Goal: Find specific page/section: Find specific page/section

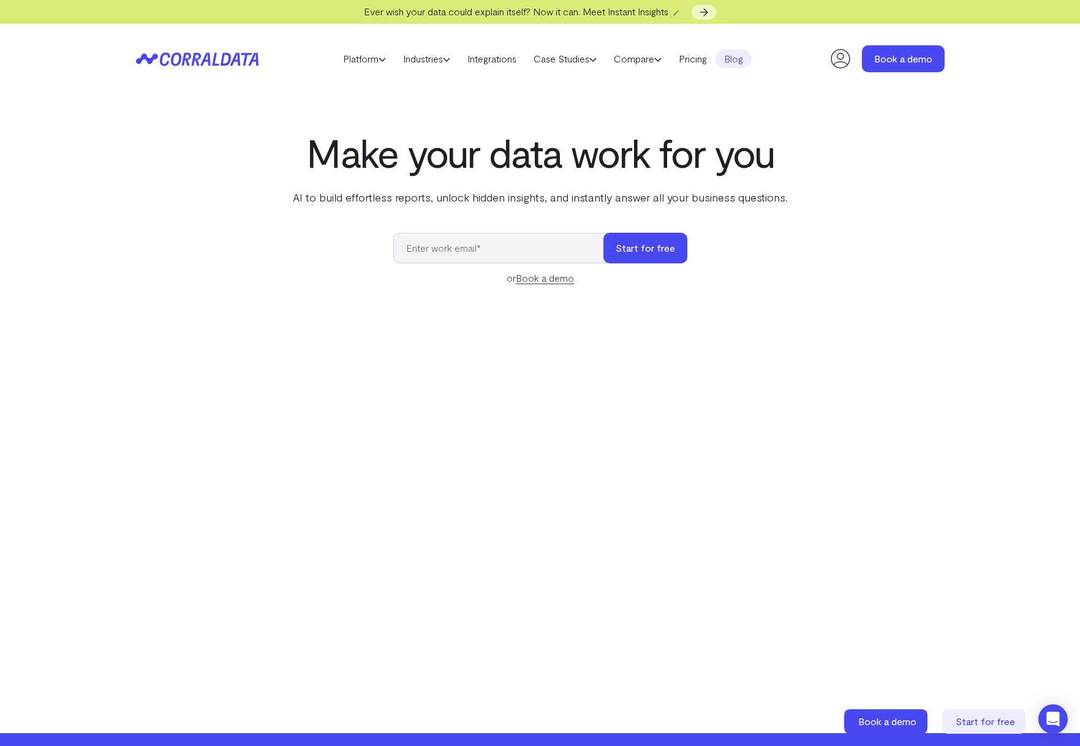
click at [734, 62] on link "Blog" at bounding box center [733, 59] width 36 height 18
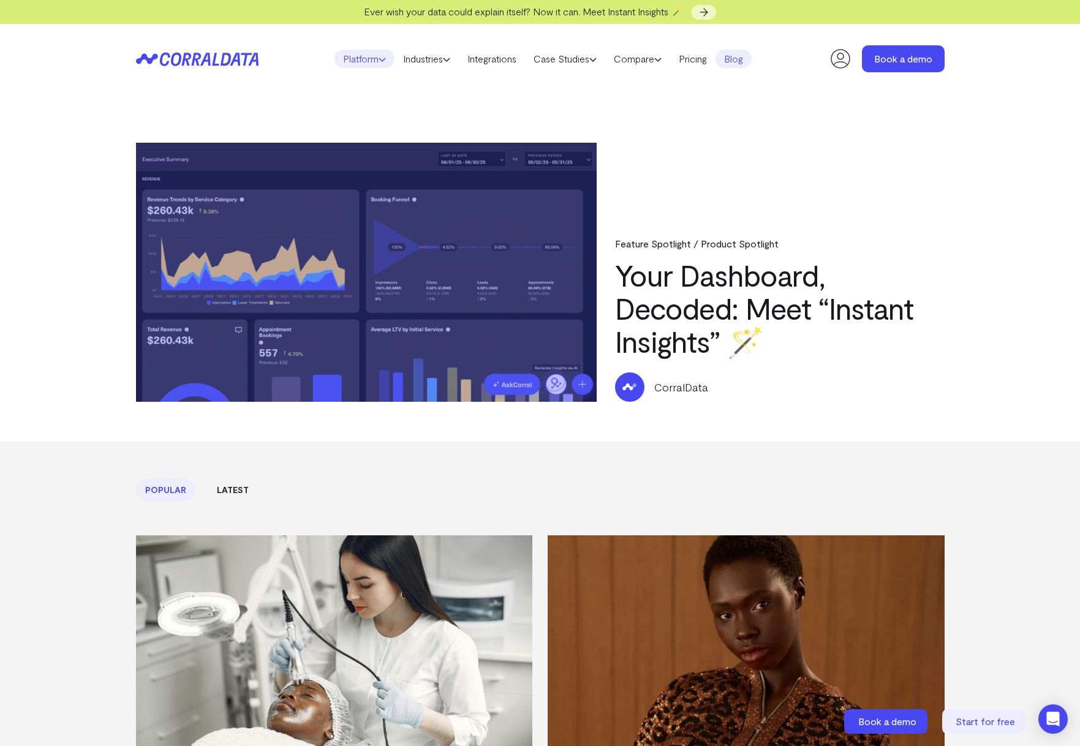
click at [370, 59] on link "Platform" at bounding box center [364, 59] width 60 height 18
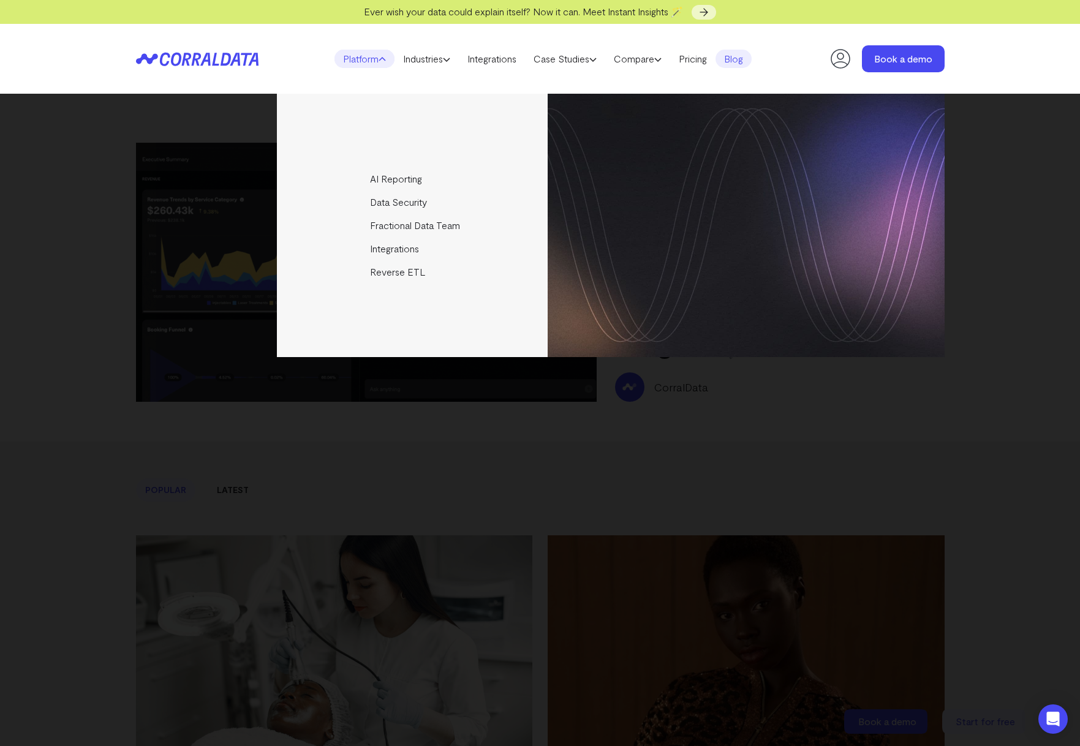
click at [370, 59] on link "Platform" at bounding box center [364, 59] width 60 height 18
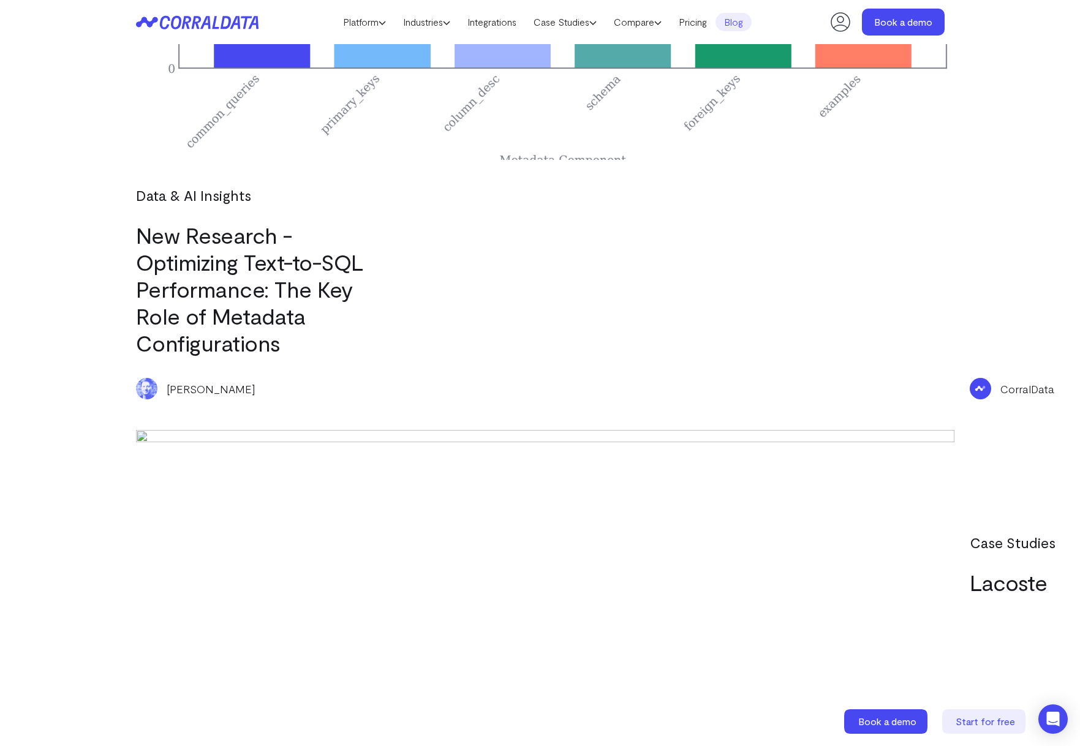
scroll to position [3700, 0]
